Goal: Task Accomplishment & Management: Manage account settings

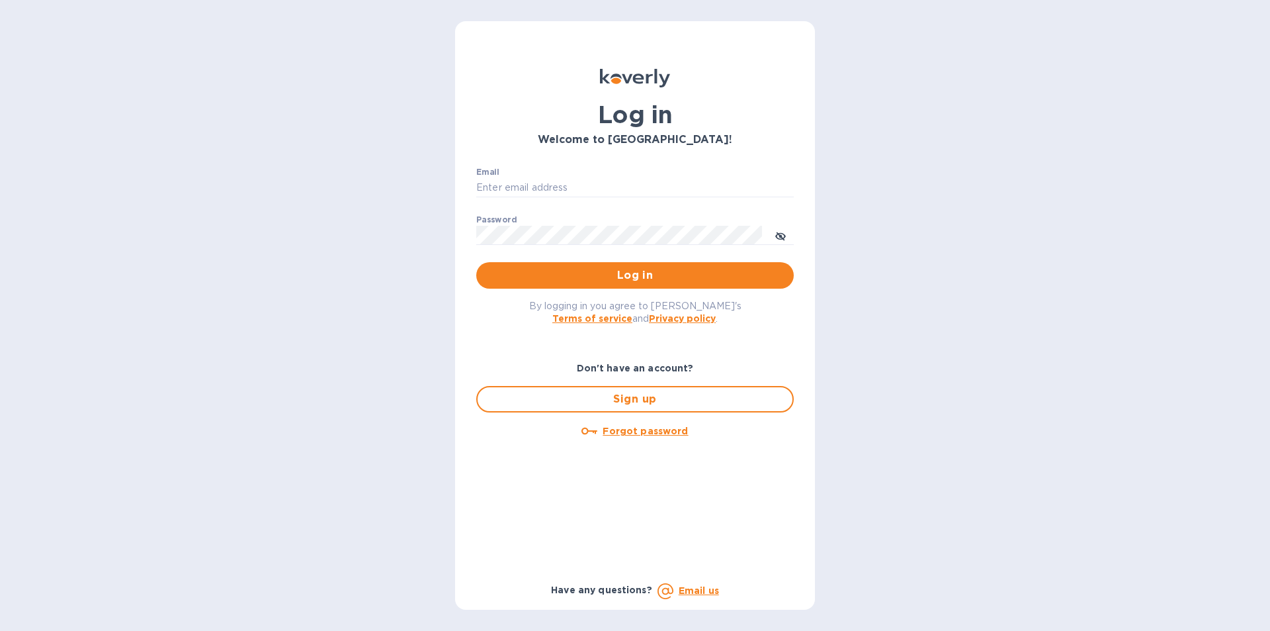
type input "[EMAIL_ADDRESS][DOMAIN_NAME]"
click at [650, 273] on span "Log in" at bounding box center [635, 275] width 296 height 16
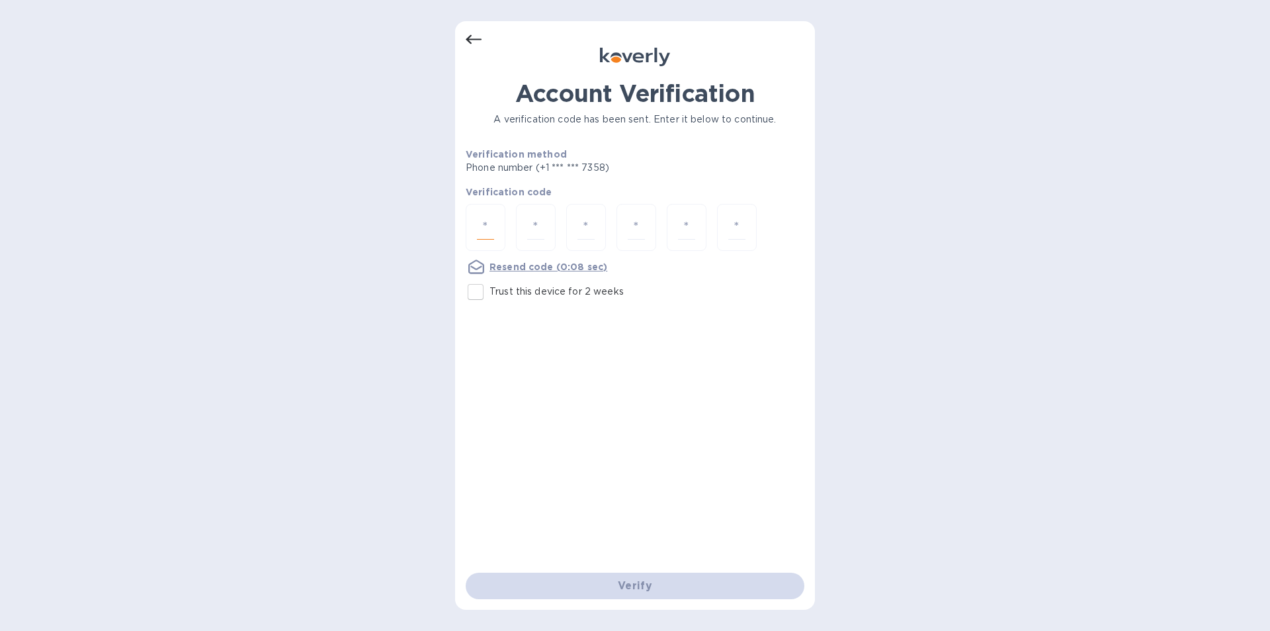
click at [482, 221] on input "number" at bounding box center [485, 227] width 17 height 24
click at [457, 33] on div "Account Verification A verification code has been sent. Enter it below to conti…" at bounding box center [635, 315] width 360 height 588
click at [478, 34] on icon at bounding box center [474, 40] width 16 height 16
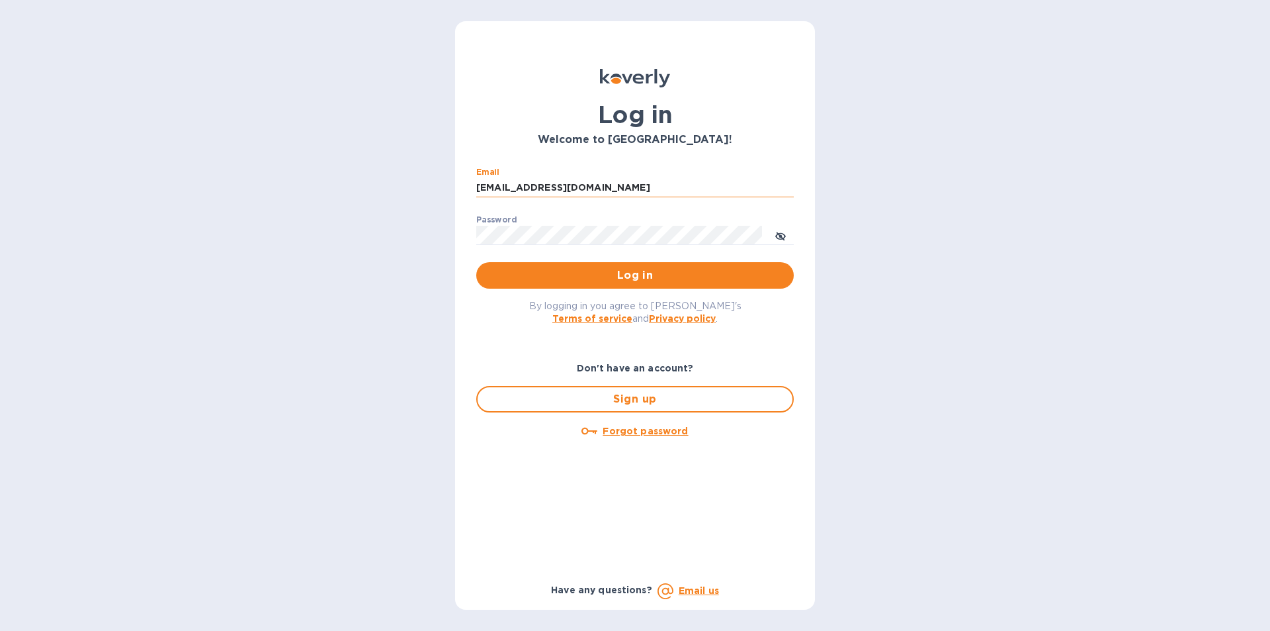
click at [644, 179] on input "[EMAIL_ADDRESS][DOMAIN_NAME]" at bounding box center [635, 188] width 318 height 20
type input "[PERSON_NAME][EMAIL_ADDRESS][DOMAIN_NAME]"
click at [622, 265] on button "Log in" at bounding box center [635, 275] width 318 height 26
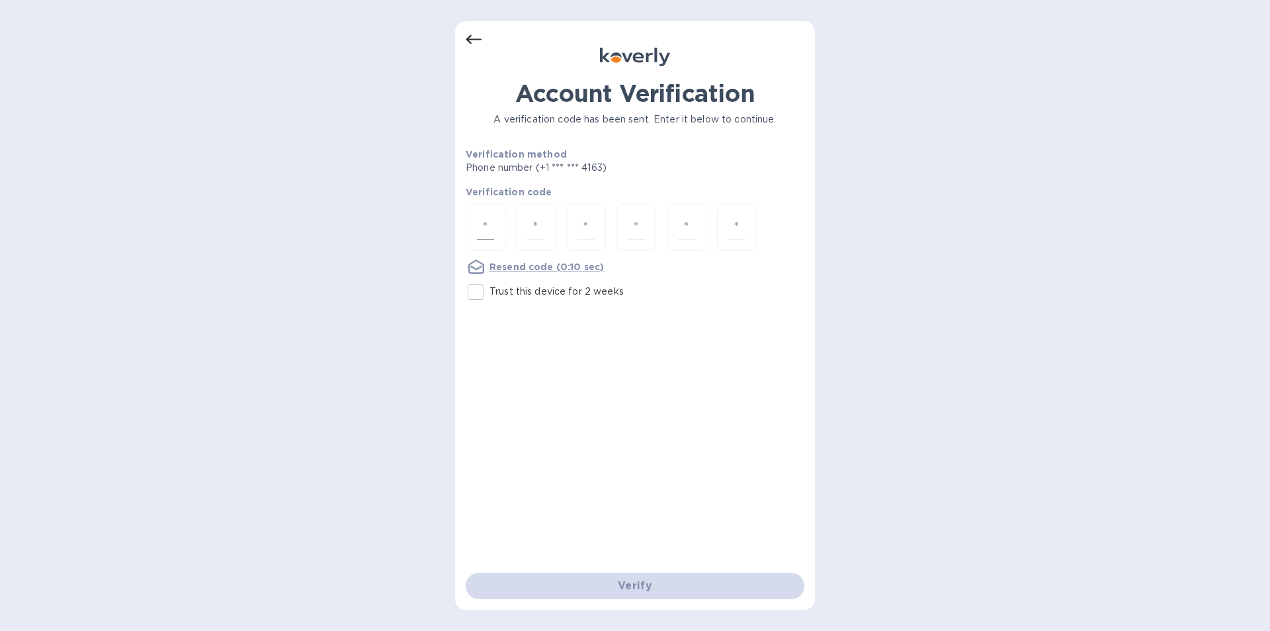
click at [494, 228] on div at bounding box center [486, 227] width 40 height 47
type input "3"
type input "5"
type input "0"
type input "6"
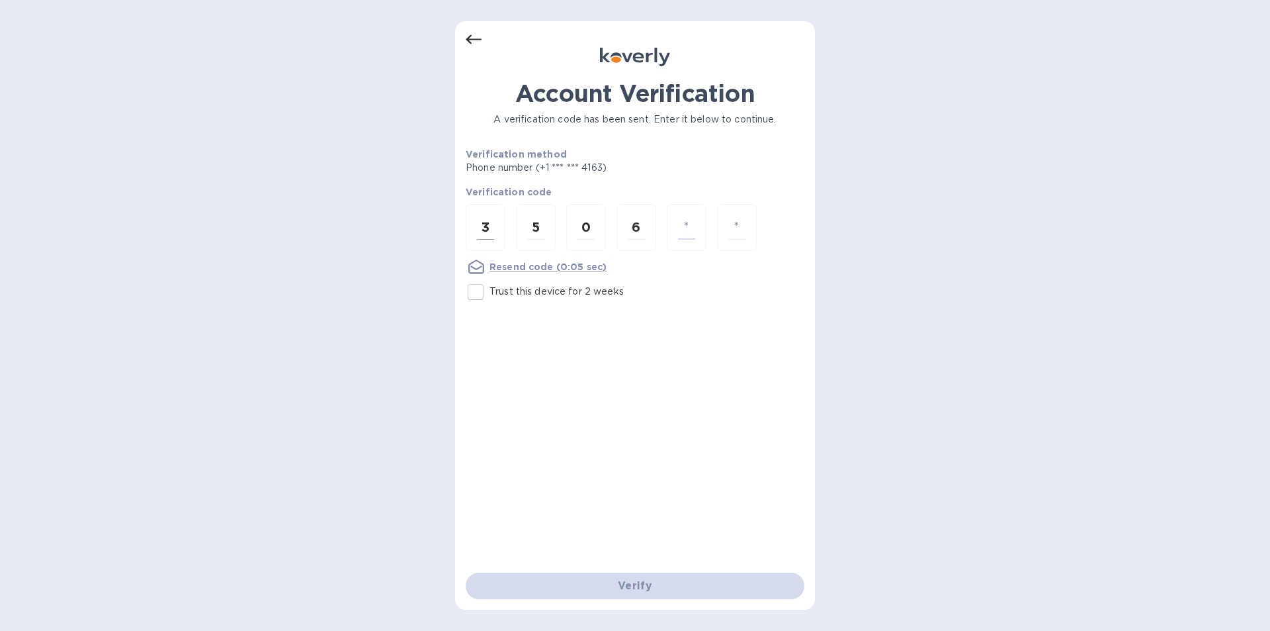
type input "6"
type input "7"
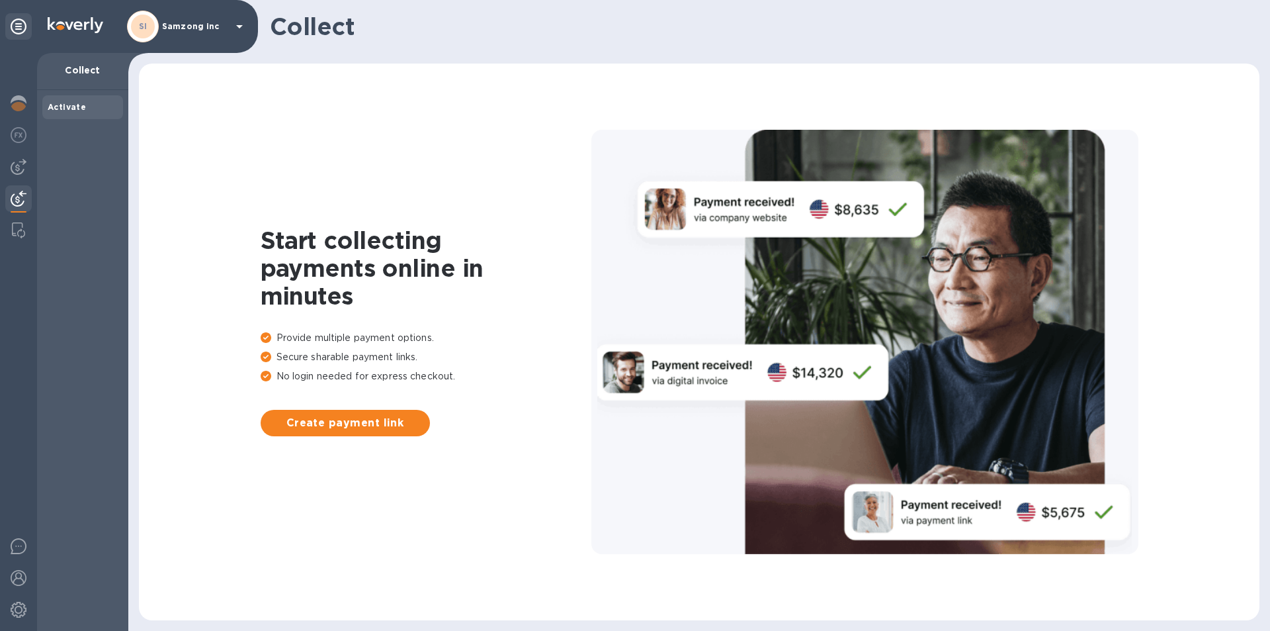
click at [68, 104] on b "Activate" at bounding box center [67, 107] width 38 height 10
click at [23, 136] on img at bounding box center [19, 135] width 16 height 16
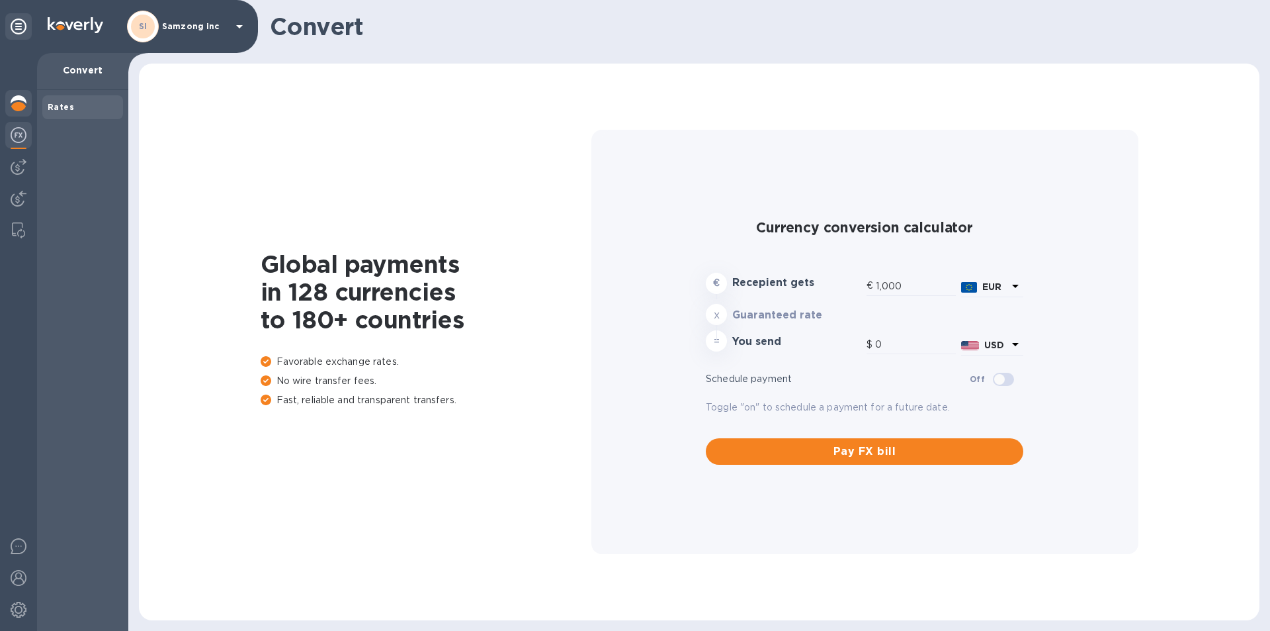
click at [21, 104] on img at bounding box center [19, 103] width 16 height 16
